Goal: Communication & Community: Answer question/provide support

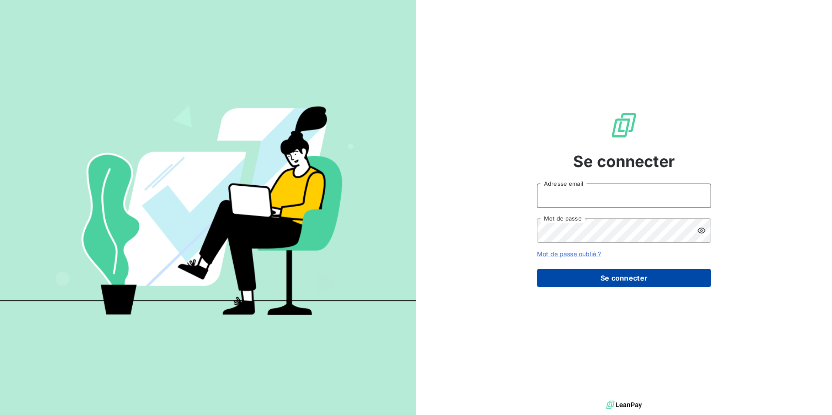
type input "[EMAIL_ADDRESS][DOMAIN_NAME]"
click at [595, 284] on button "Se connecter" at bounding box center [624, 278] width 174 height 18
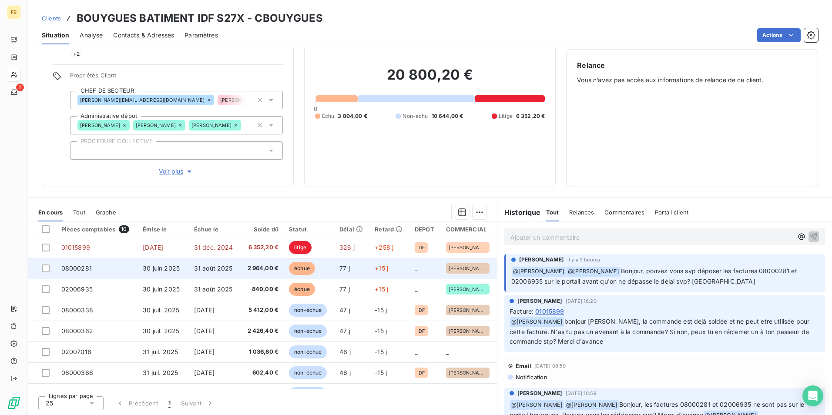
click at [115, 271] on td "08000281" at bounding box center [97, 268] width 82 height 21
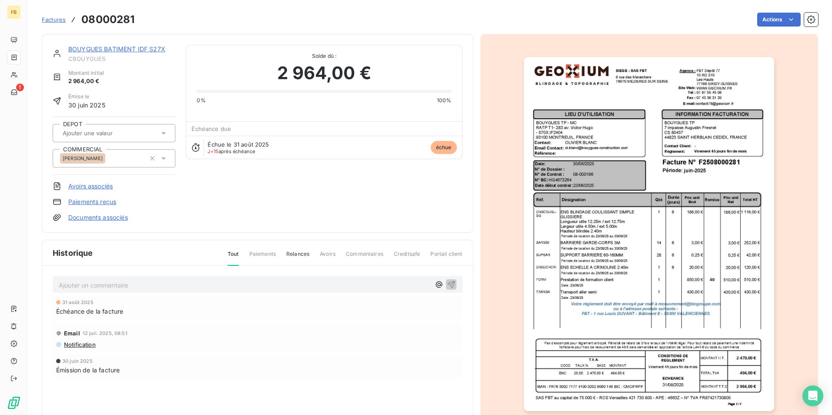
click at [136, 284] on p "Ajouter un commentaire ﻿" at bounding box center [245, 285] width 372 height 11
click at [143, 288] on p "@D" at bounding box center [245, 285] width 372 height 10
drag, startPoint x: 138, startPoint y: 290, endPoint x: 88, endPoint y: 289, distance: 49.2
click at [88, 289] on div "@DO" at bounding box center [258, 284] width 410 height 16
drag, startPoint x: 62, startPoint y: 287, endPoint x: 35, endPoint y: 286, distance: 27.5
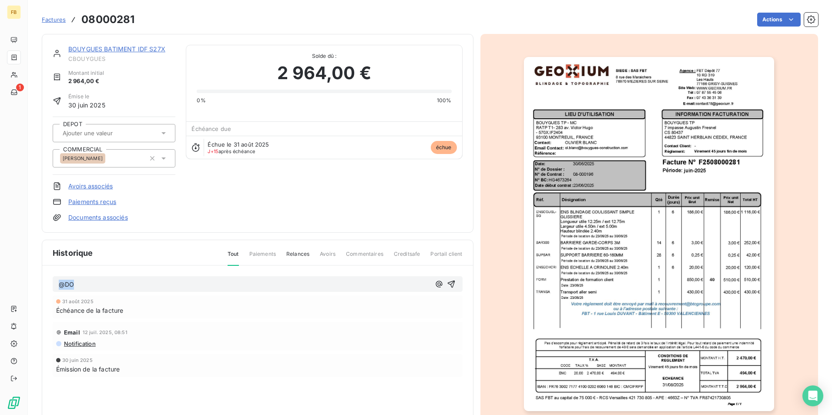
click at [35, 286] on section "Factures 08000281 Actions BOUYGUES BATIMENT IDF S27X CBOUYGUES Montant initial …" at bounding box center [430, 207] width 804 height 415
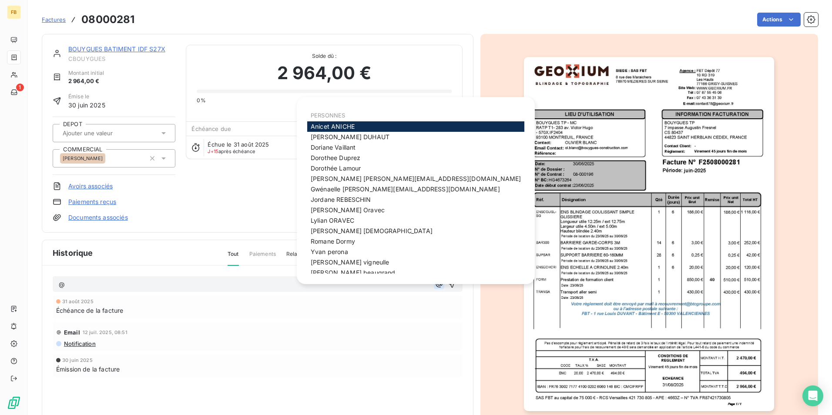
click at [435, 286] on icon "button" at bounding box center [439, 284] width 9 height 9
click at [359, 166] on span "[PERSON_NAME]" at bounding box center [336, 168] width 50 height 7
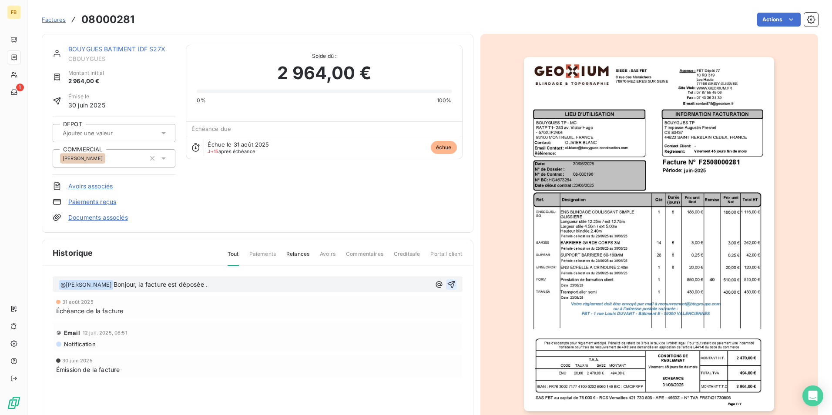
click at [450, 285] on icon "button" at bounding box center [451, 284] width 7 height 7
